Goal: Transaction & Acquisition: Purchase product/service

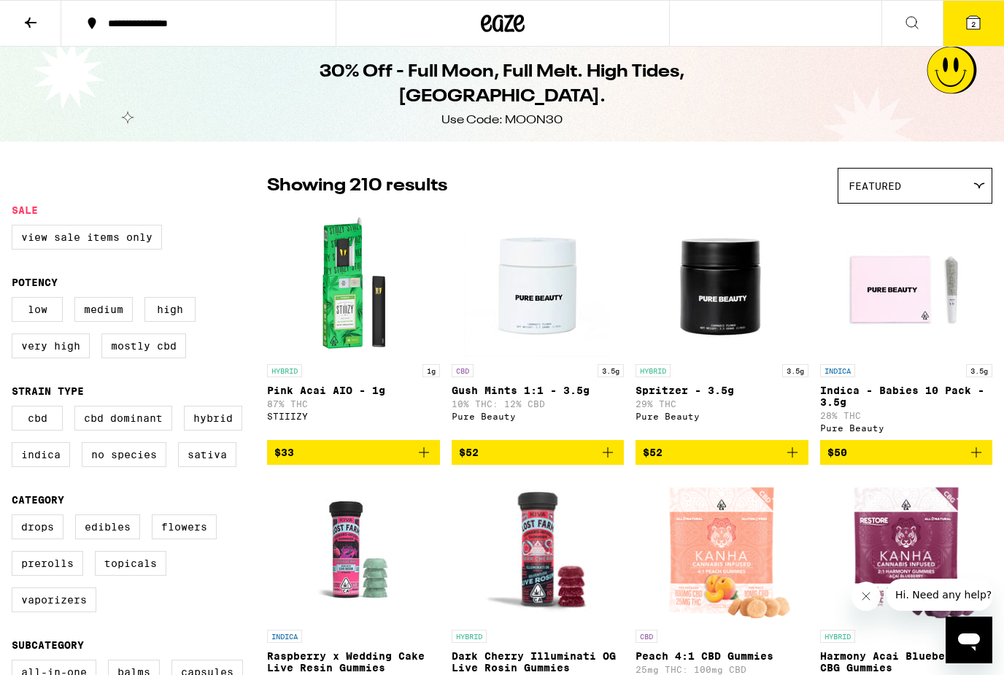
click at [988, 23] on button "2" at bounding box center [973, 23] width 61 height 45
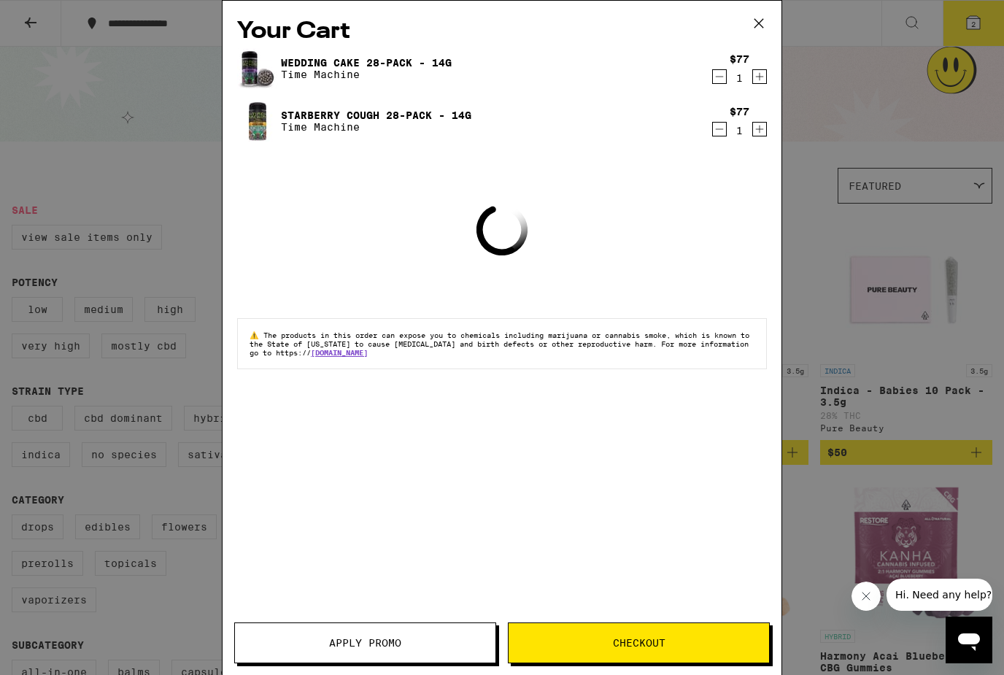
click at [760, 24] on icon at bounding box center [759, 23] width 9 height 9
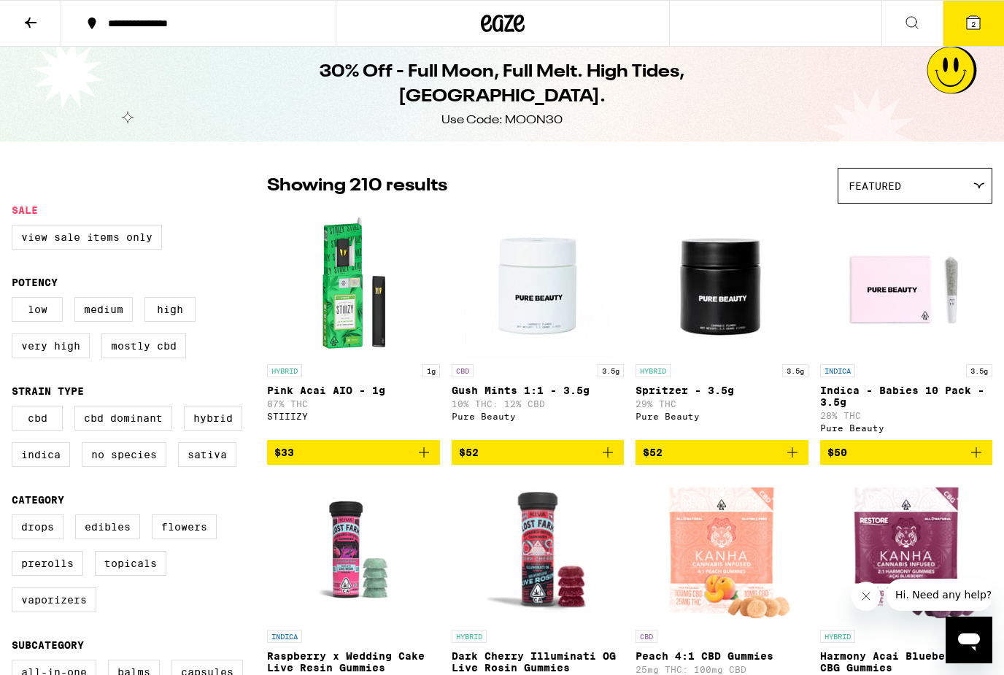
click at [66, 358] on label "Very High" at bounding box center [51, 346] width 78 height 25
click at [15, 300] on input "Very High" at bounding box center [15, 299] width 1 height 1
checkbox input "true"
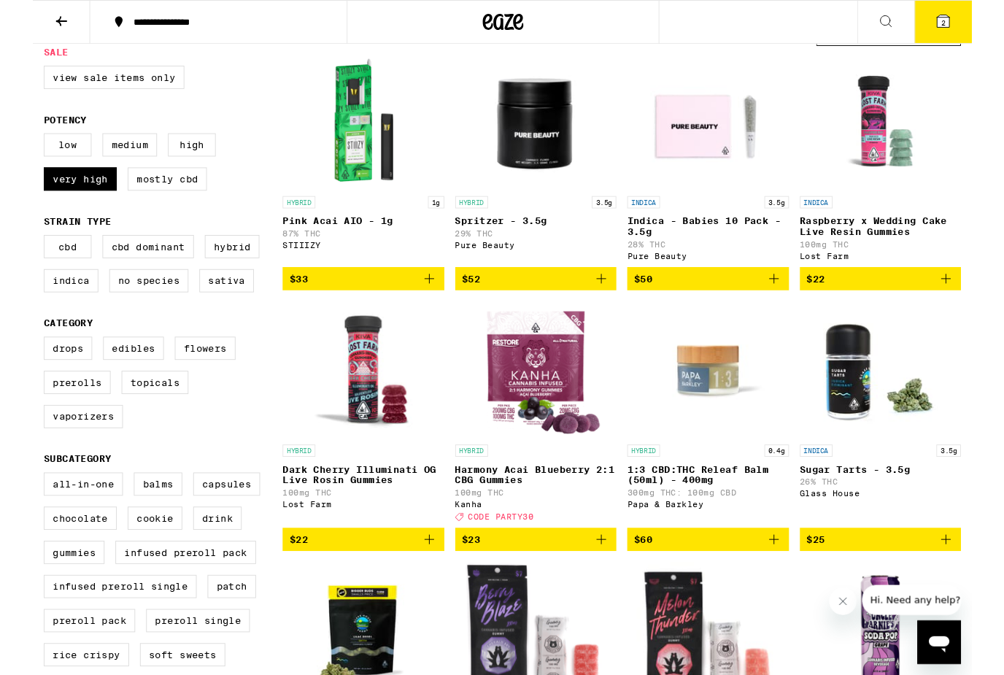
scroll to position [231, 0]
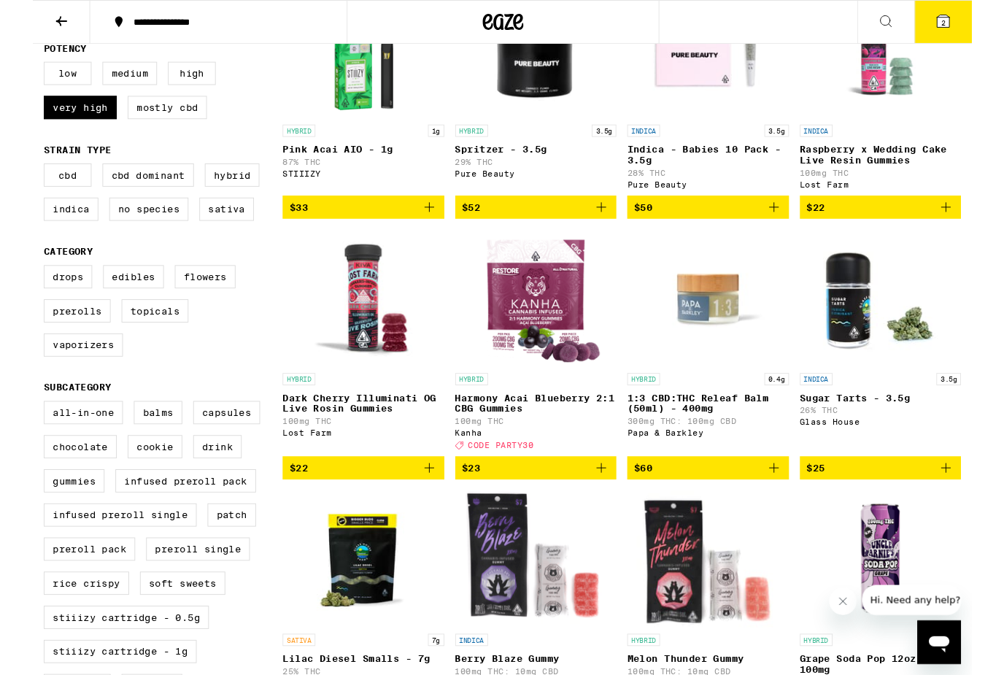
click at [968, 231] on icon "Add to bag" at bounding box center [977, 222] width 18 height 18
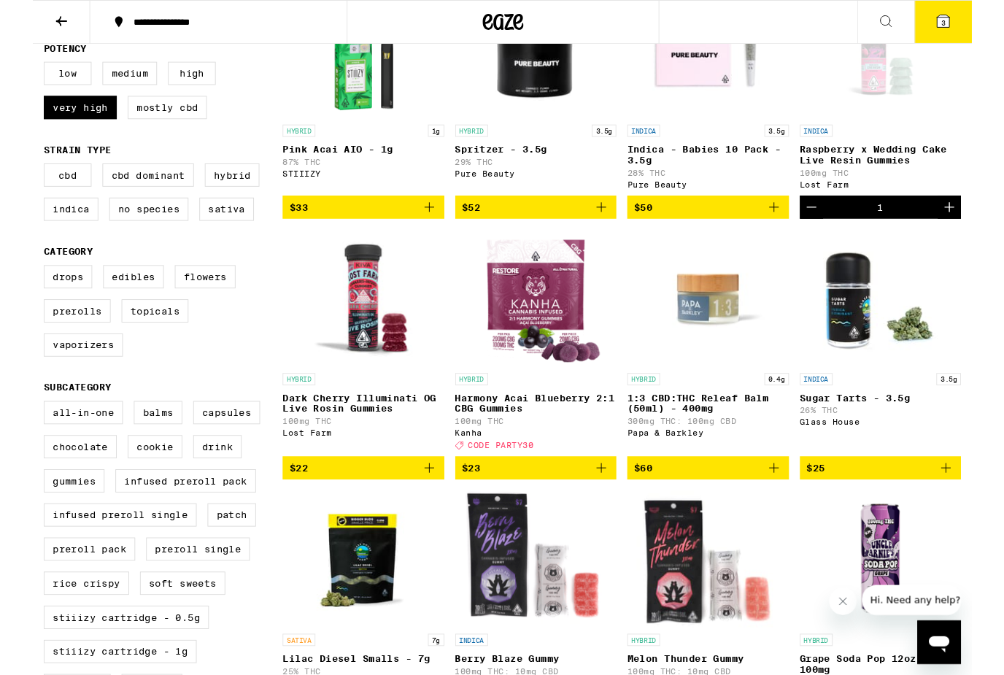
click at [425, 513] on button "$22" at bounding box center [353, 500] width 173 height 25
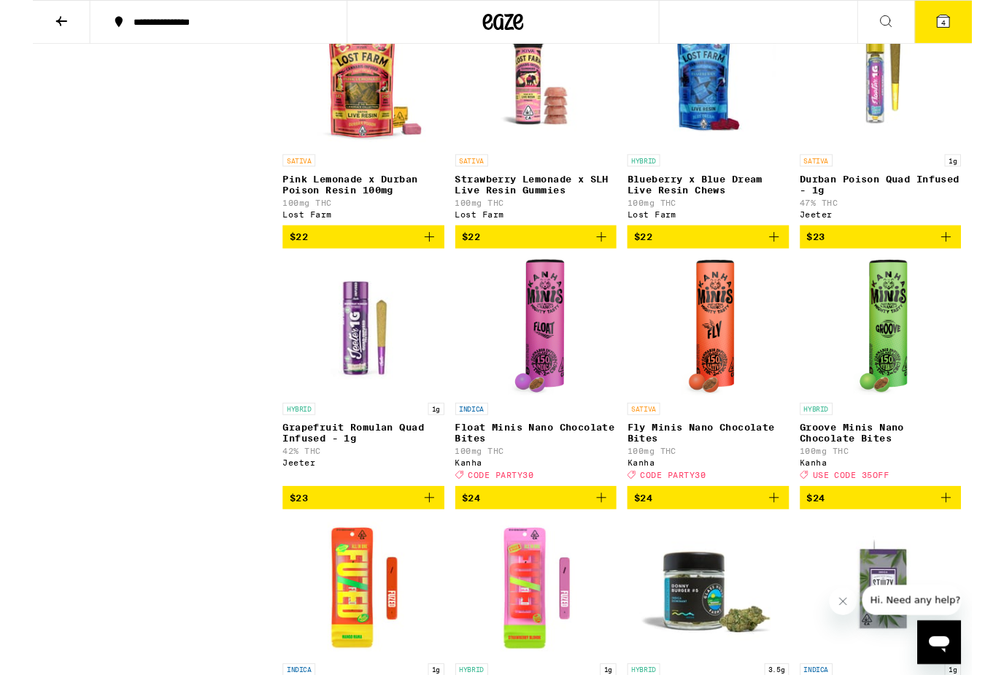
scroll to position [6667, 0]
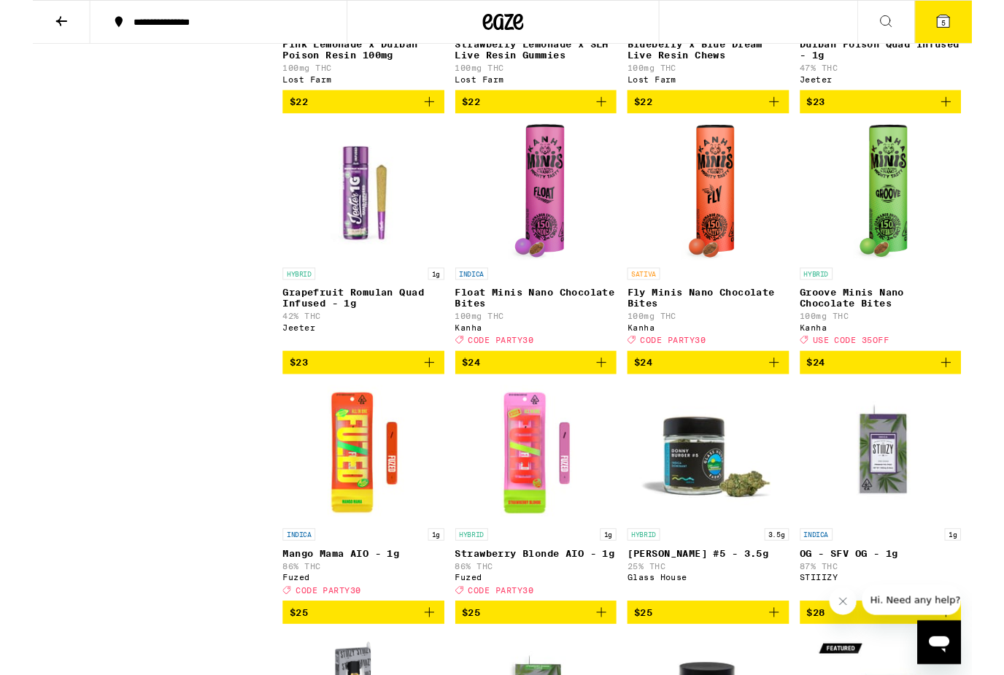
scroll to position [6825, 0]
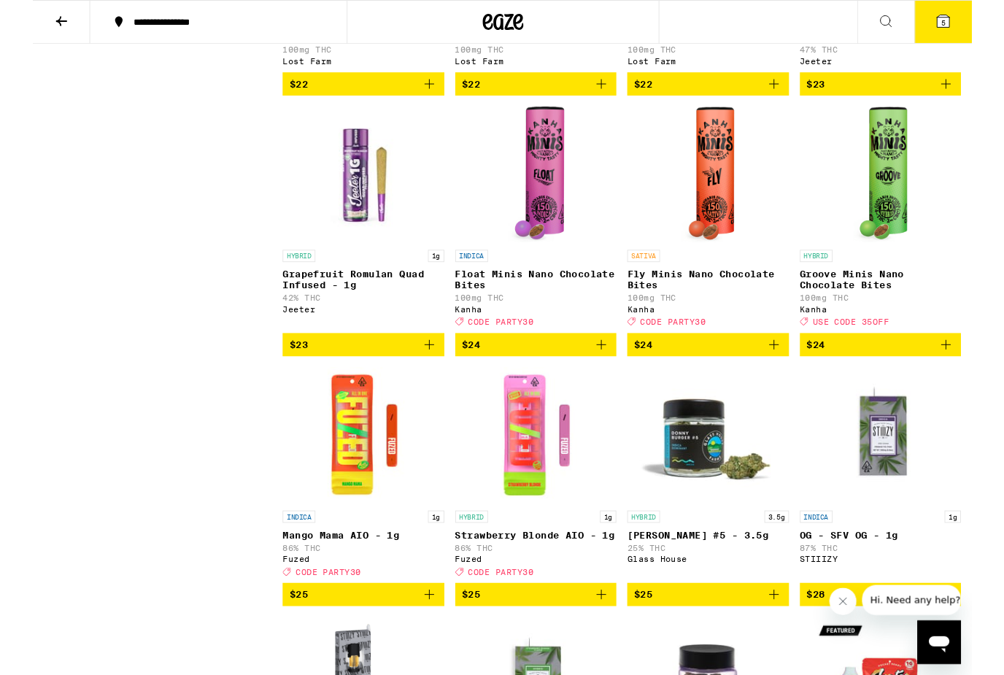
click at [611, 99] on icon "Add to bag" at bounding box center [608, 90] width 18 height 18
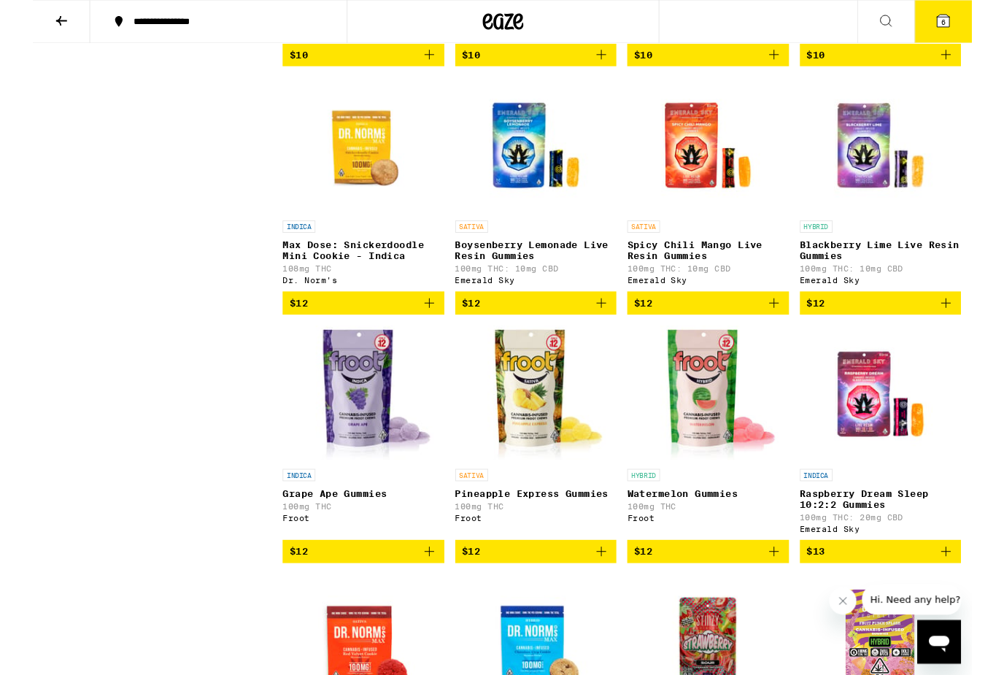
scroll to position [2268, 0]
